Goal: Check status: Check status

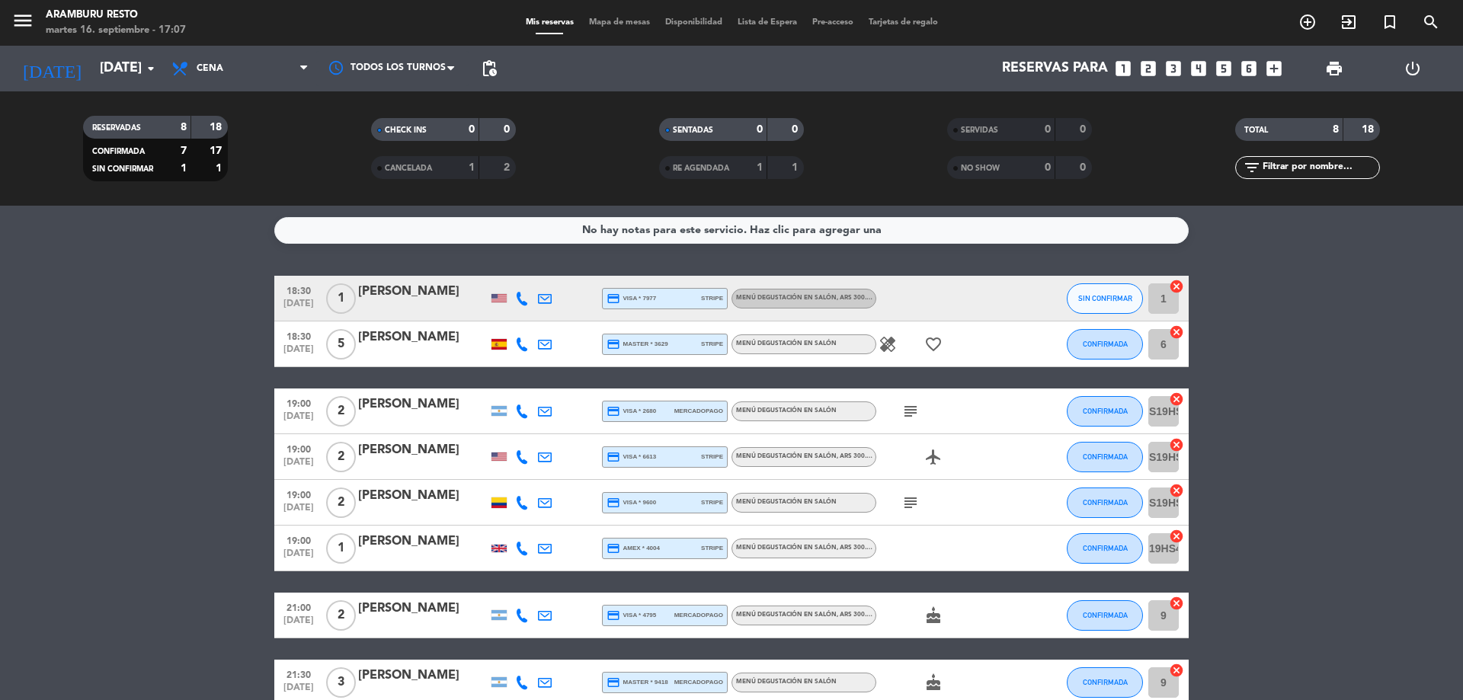
click at [132, 51] on div "[DATE] [DATE] arrow_drop_down" at bounding box center [87, 69] width 152 height 46
click at [137, 67] on input "[DATE]" at bounding box center [180, 68] width 177 height 30
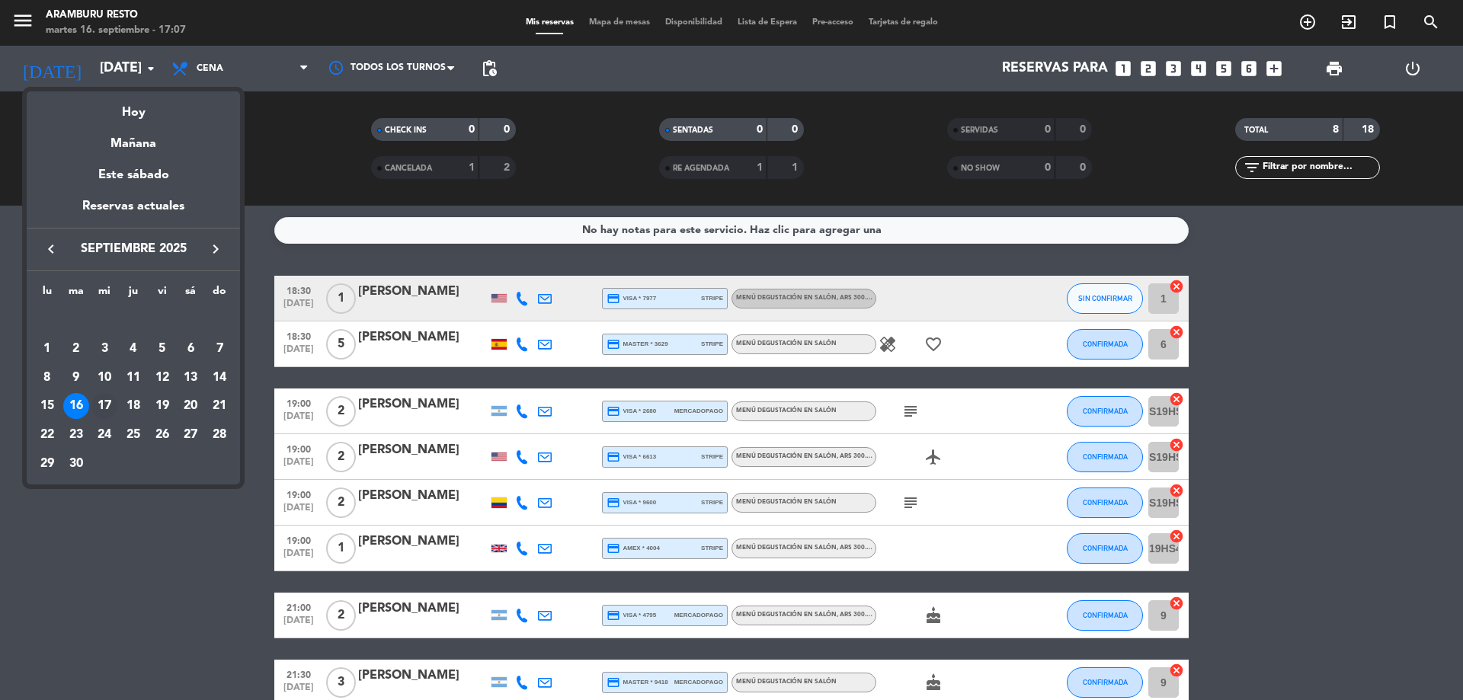
click at [104, 413] on div "17" at bounding box center [104, 406] width 26 height 26
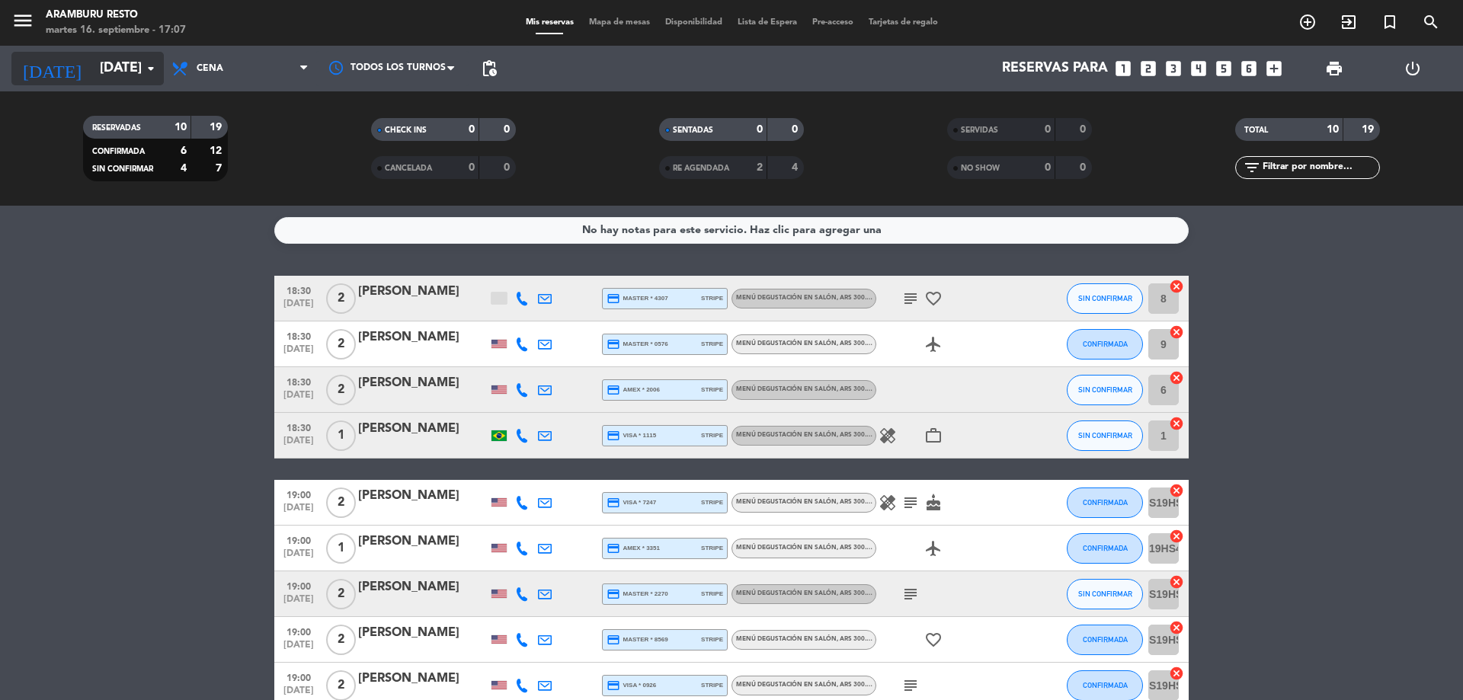
click at [112, 64] on input "[DATE]" at bounding box center [180, 68] width 177 height 30
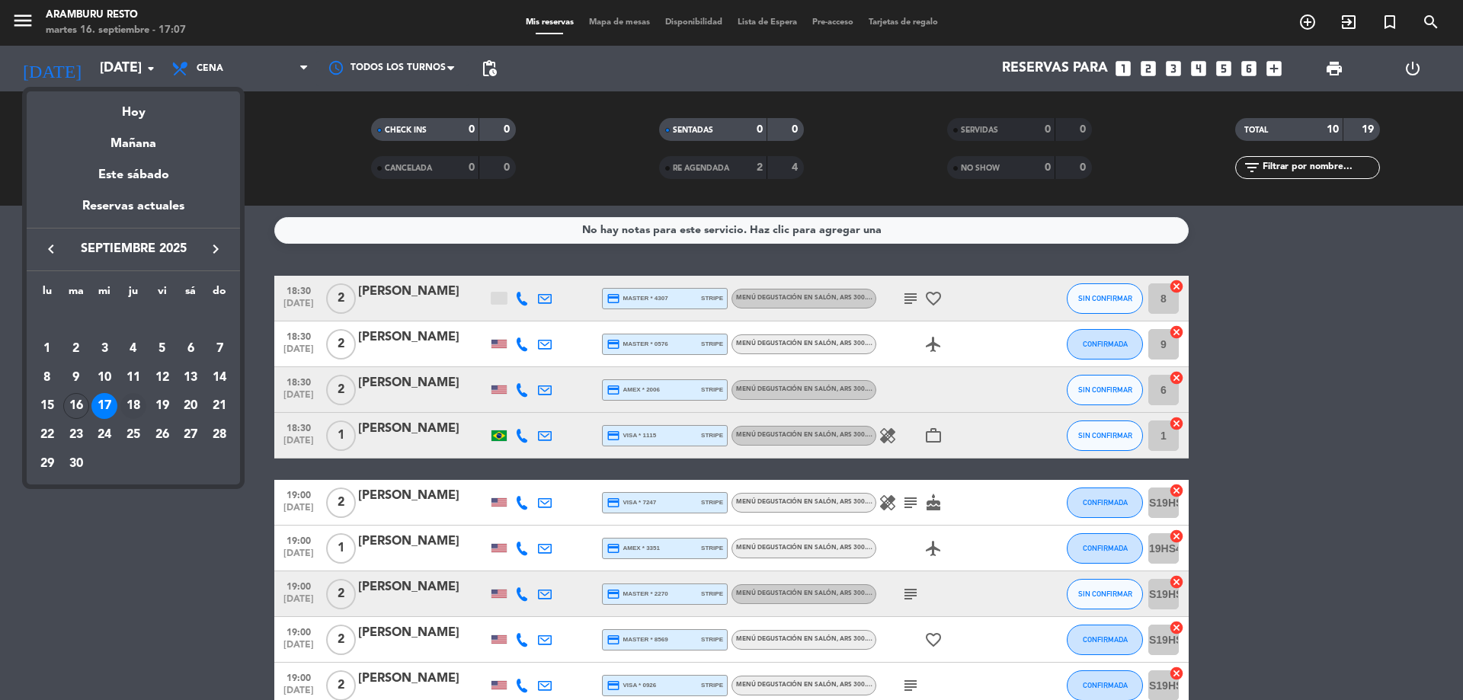
click at [136, 399] on div "18" at bounding box center [133, 406] width 26 height 26
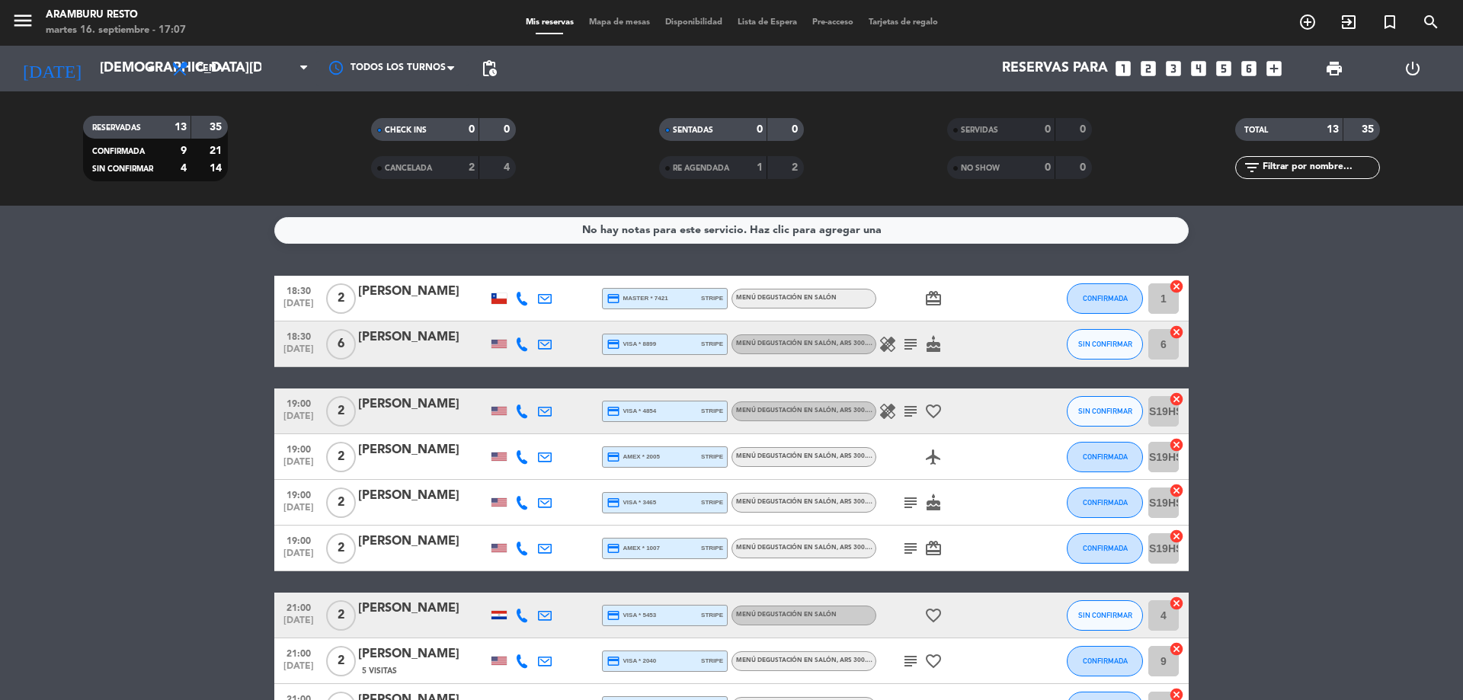
click at [916, 343] on icon "subject" at bounding box center [910, 344] width 18 height 18
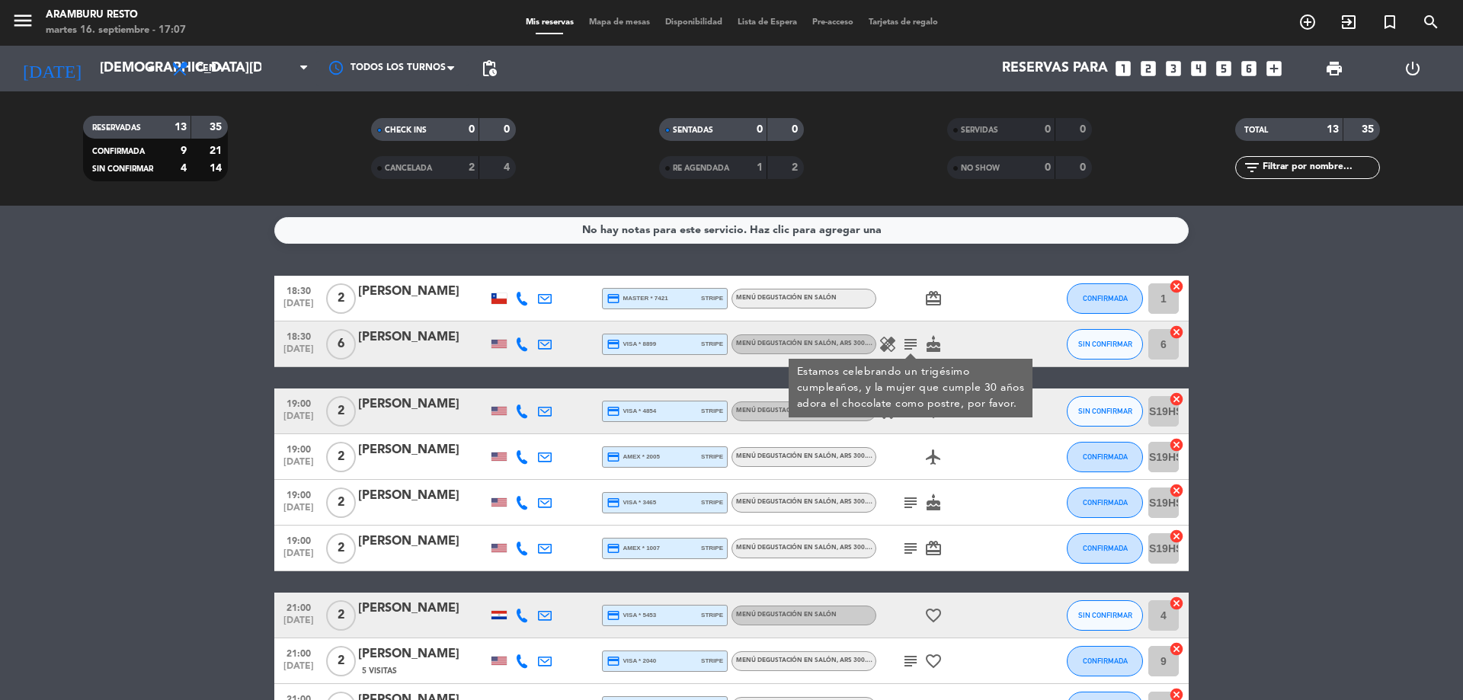
click at [190, 325] on bookings-row "18:30 [DATE] 2 [PERSON_NAME] credit_card master * 7421 stripe Menú degustación …" at bounding box center [731, 605] width 1463 height 658
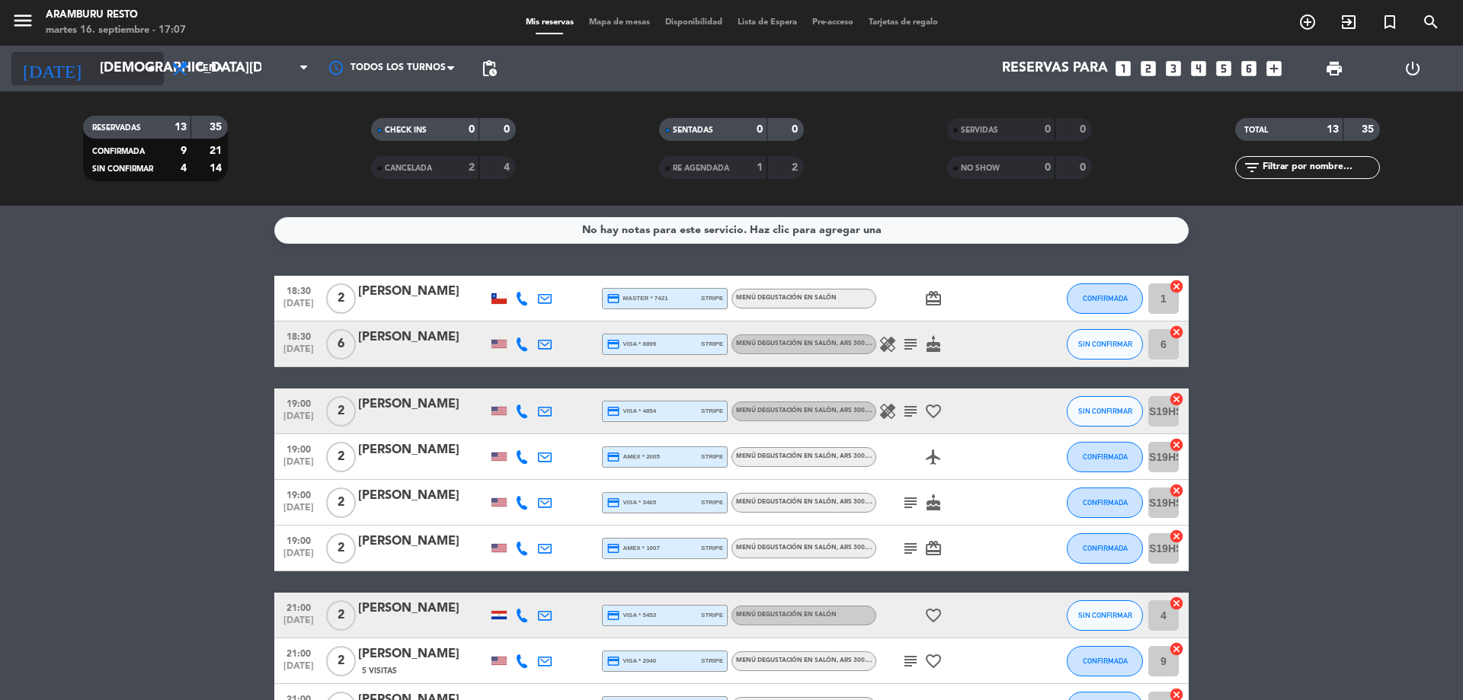
click at [132, 85] on div "[DATE] [DATE] arrow_drop_down" at bounding box center [87, 69] width 152 height 46
click at [133, 84] on div "[DATE] [DATE] arrow_drop_down" at bounding box center [87, 69] width 152 height 34
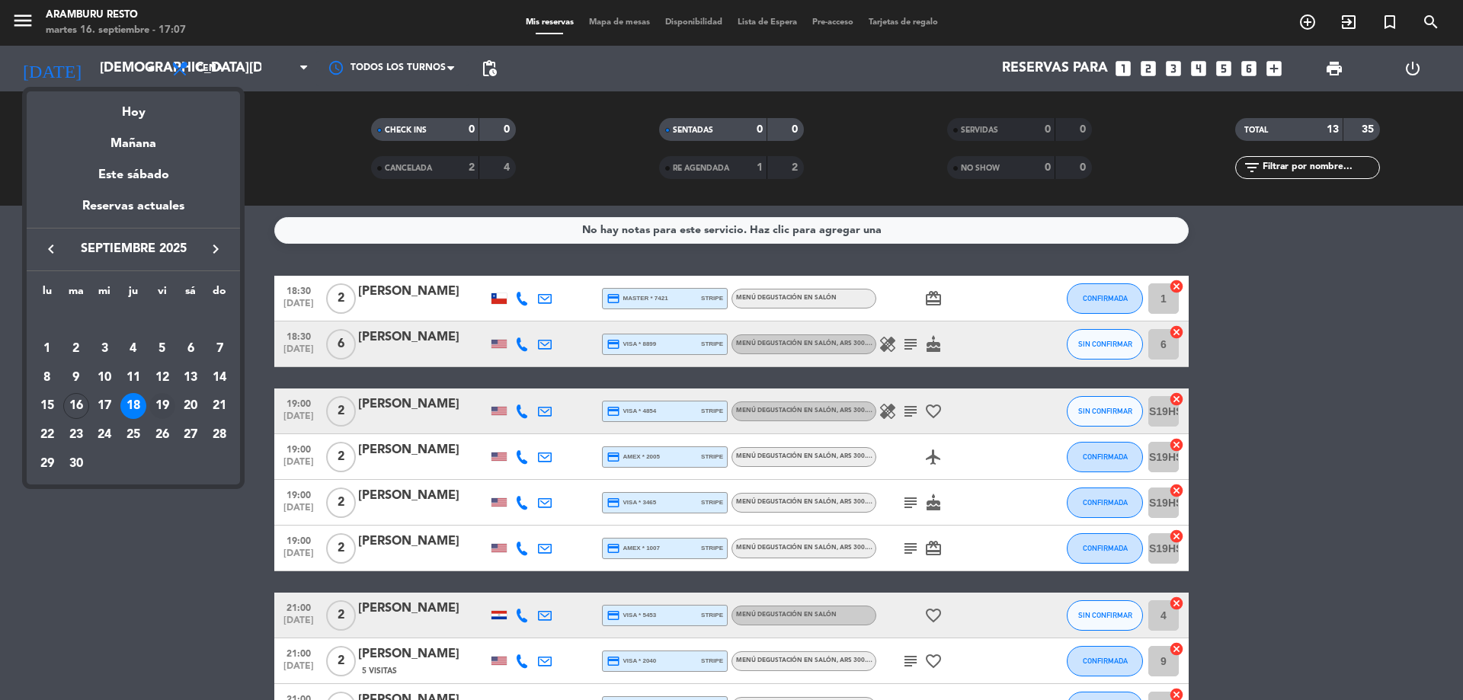
click at [159, 405] on div "19" at bounding box center [162, 406] width 26 height 26
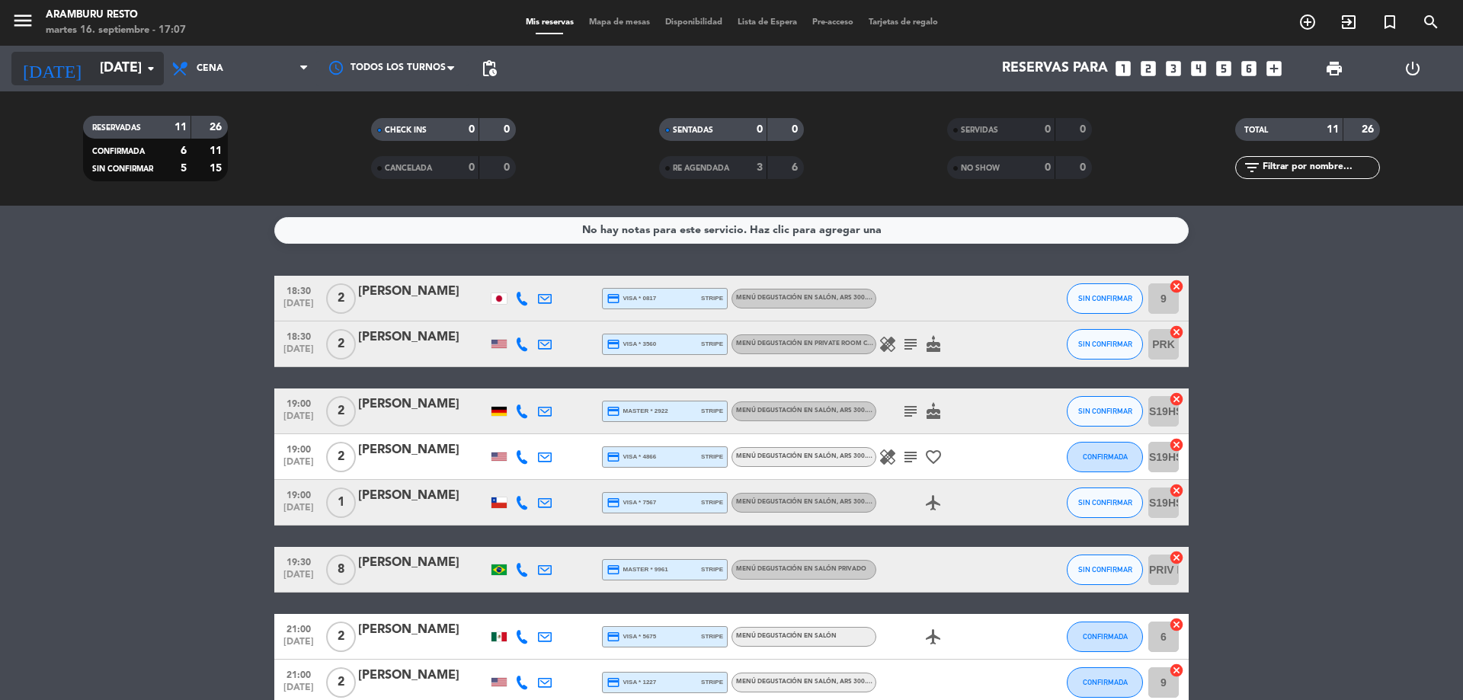
click at [133, 71] on input "[DATE]" at bounding box center [180, 68] width 177 height 30
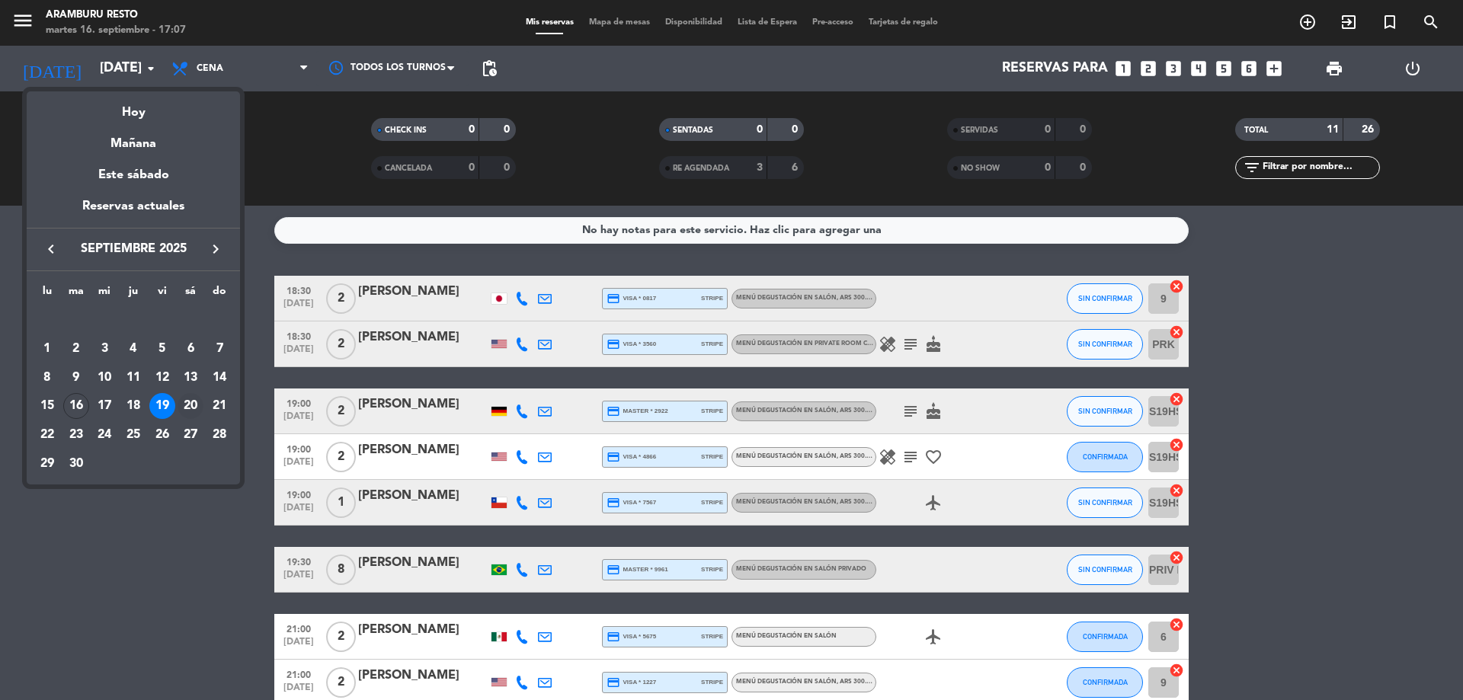
click at [188, 406] on div "20" at bounding box center [191, 406] width 26 height 26
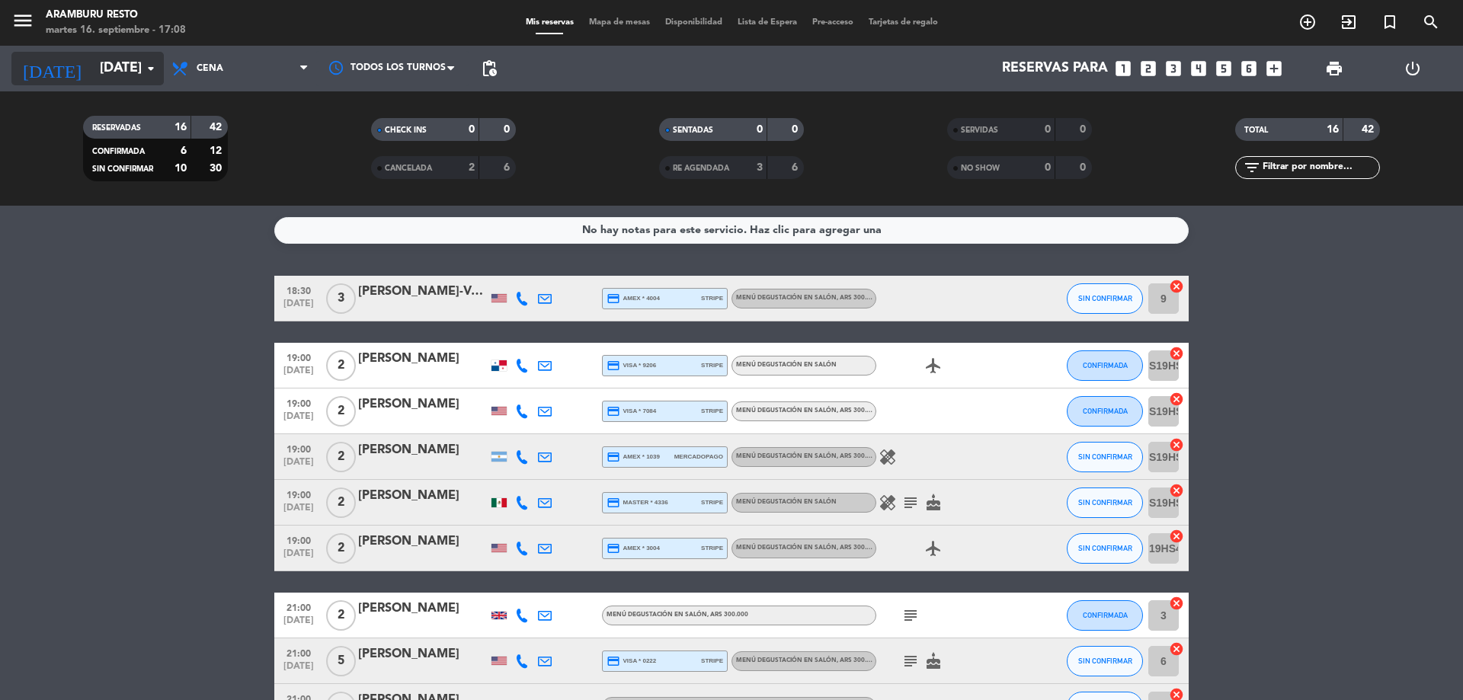
click at [128, 62] on input "[DATE]" at bounding box center [180, 68] width 177 height 30
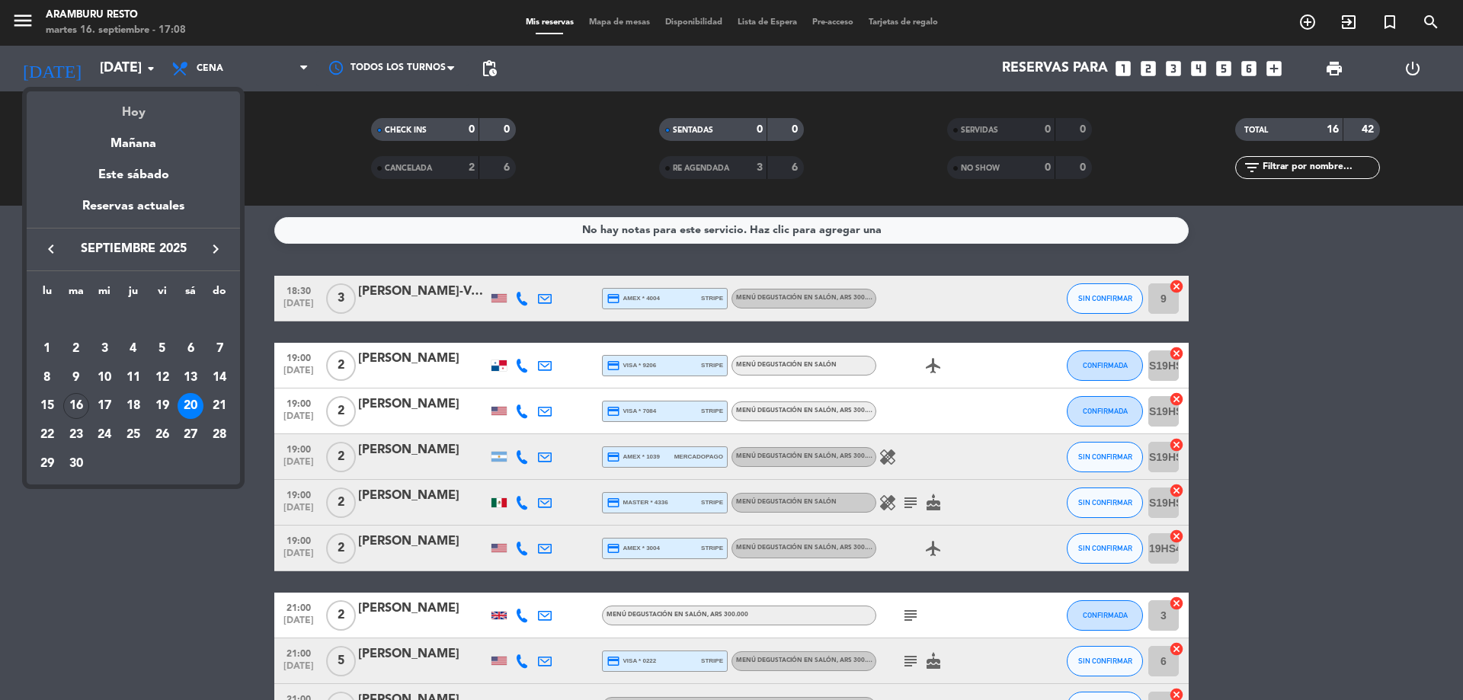
click at [142, 110] on div "Hoy" at bounding box center [133, 106] width 213 height 31
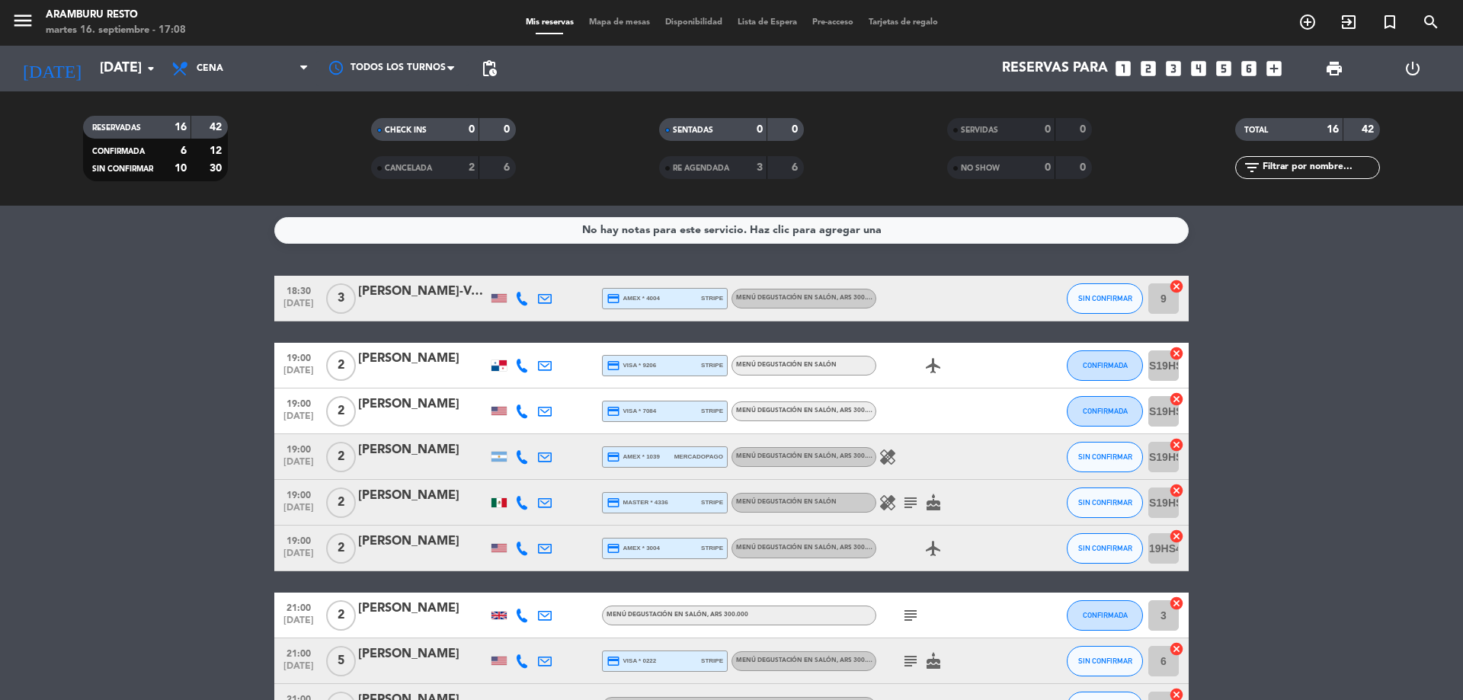
type input "[DATE]"
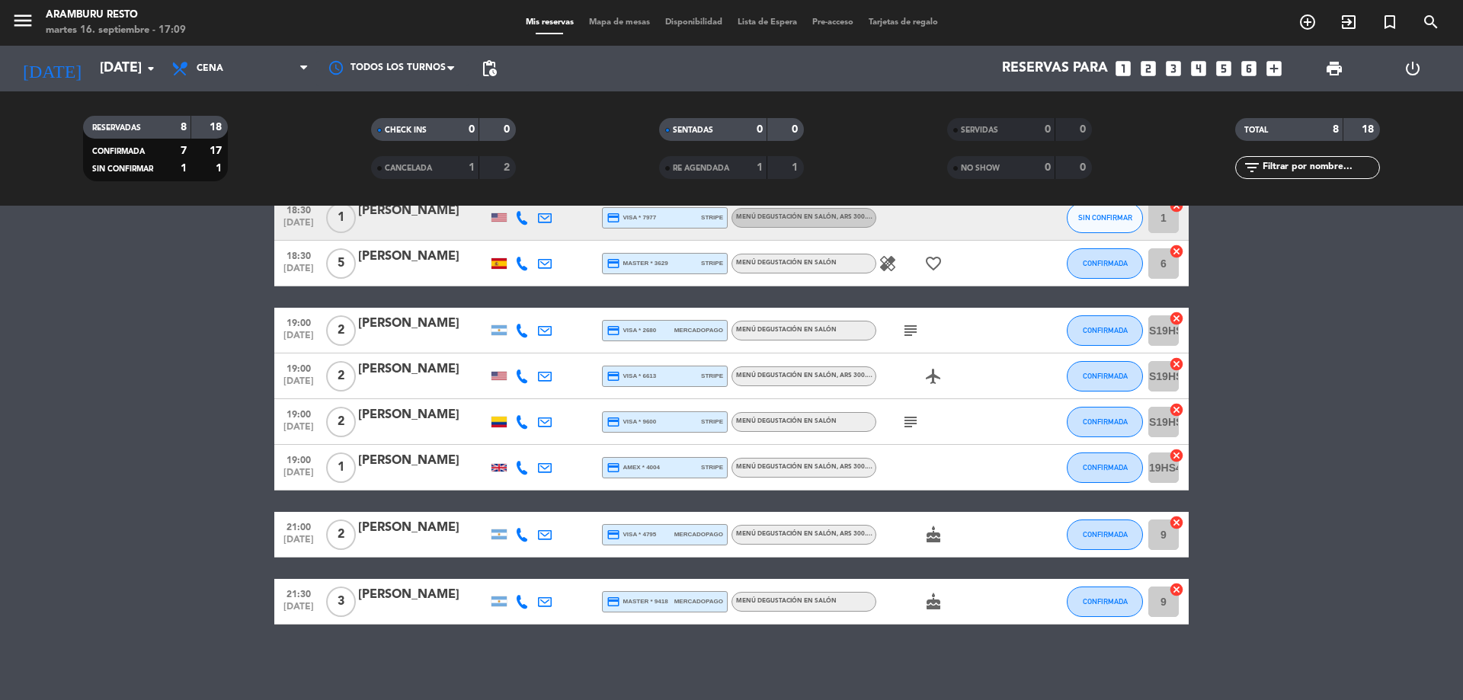
scroll to position [82, 0]
